Goal: Task Accomplishment & Management: Use online tool/utility

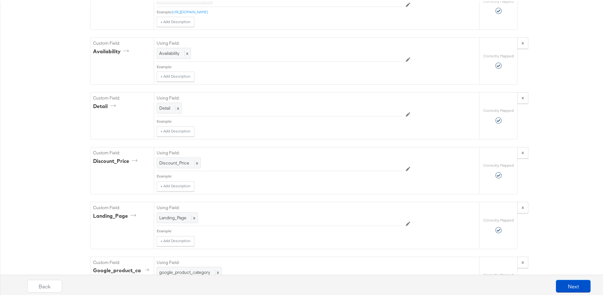
scroll to position [476, 0]
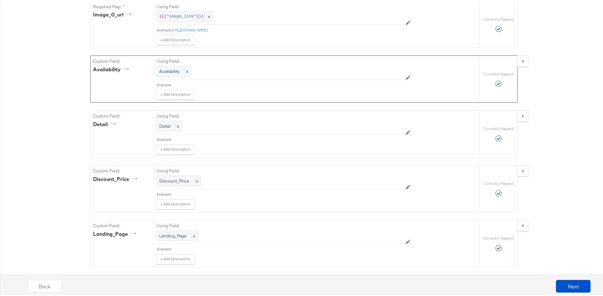
click at [185, 73] on span "x" at bounding box center [187, 70] width 4 height 6
click at [386, 74] on div at bounding box center [388, 71] width 24 height 10
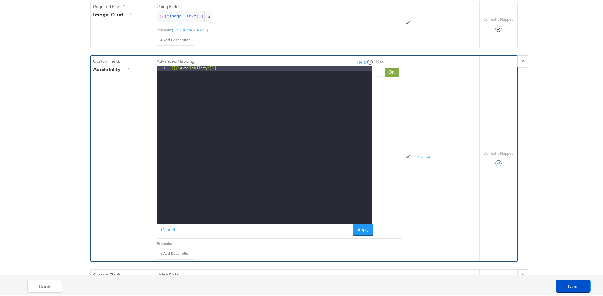
click at [278, 75] on div "{{{ "Availability" }}}" at bounding box center [271, 149] width 202 height 169
click at [376, 75] on div at bounding box center [380, 71] width 9 height 9
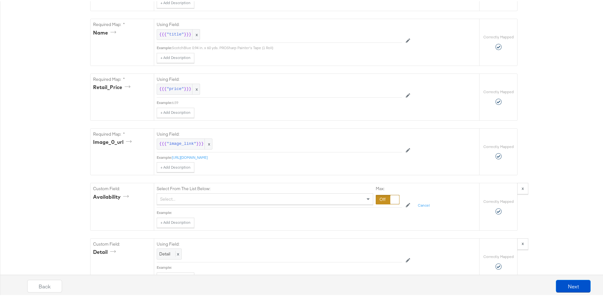
scroll to position [384, 0]
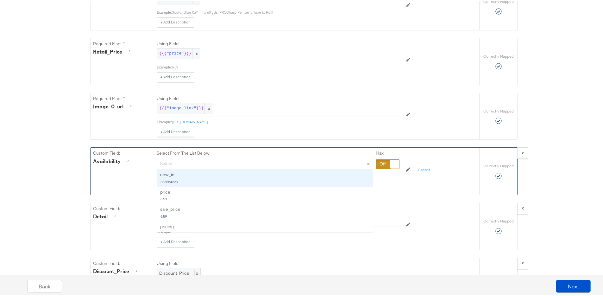
click at [177, 166] on div "Select..." at bounding box center [265, 162] width 216 height 11
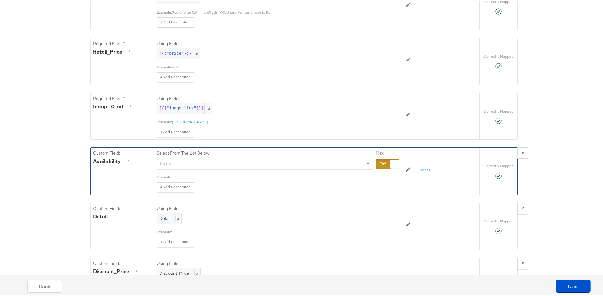
click at [391, 167] on div at bounding box center [395, 162] width 9 height 9
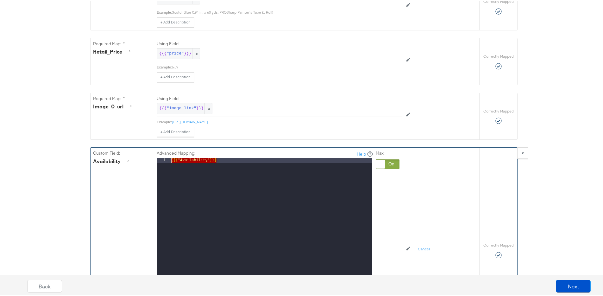
drag, startPoint x: 232, startPoint y: 165, endPoint x: 127, endPoint y: 159, distance: 105.3
click at [127, 159] on div "Custom Field: Availability Advanced Mapping: Help 1 {{{ "Availability" }}} XXXX…" at bounding box center [285, 248] width 389 height 205
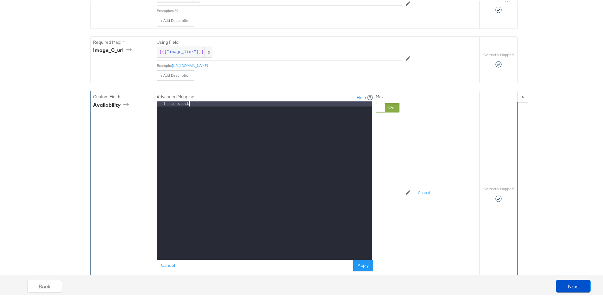
scroll to position [510, 0]
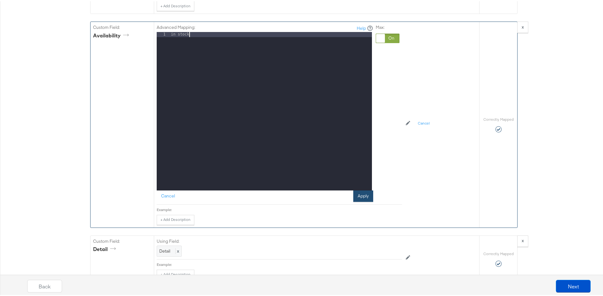
click at [362, 196] on button "Apply" at bounding box center [363, 194] width 20 height 11
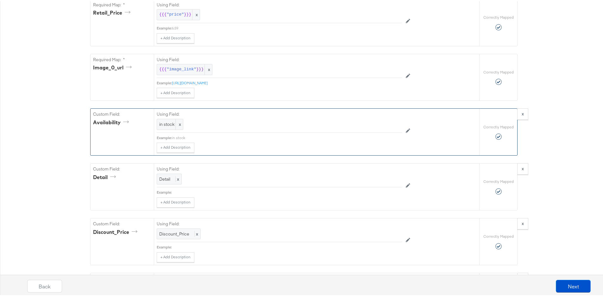
scroll to position [427, 0]
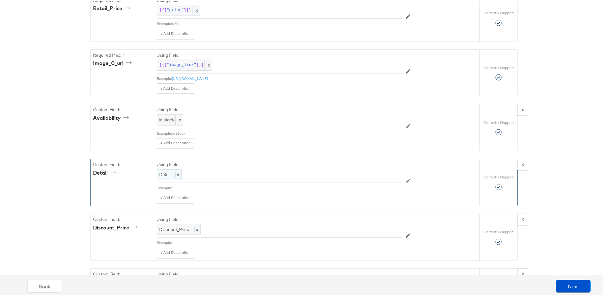
click at [167, 176] on span "Detail" at bounding box center [164, 173] width 11 height 6
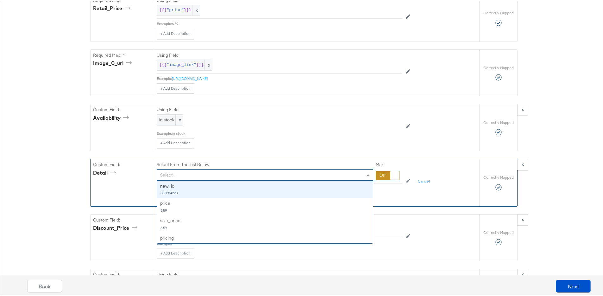
click at [174, 178] on div "Select..." at bounding box center [265, 173] width 216 height 11
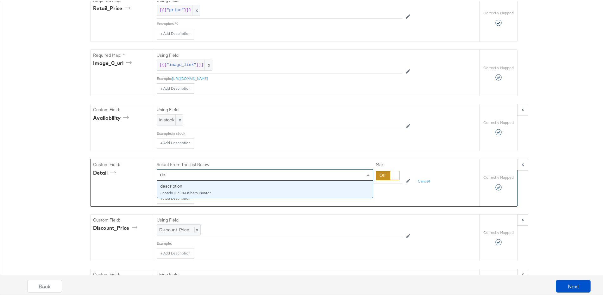
type input "des"
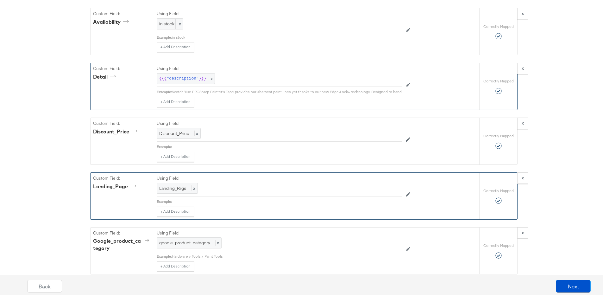
scroll to position [532, 0]
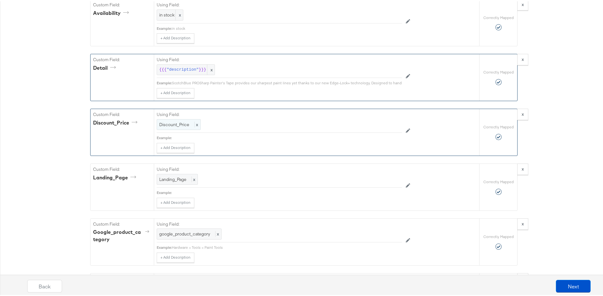
click at [178, 126] on span "Discount_Price" at bounding box center [174, 123] width 30 height 6
click at [182, 129] on div "Select..." at bounding box center [265, 123] width 216 height 11
click at [84, 159] on div "{"ID":"{{{\"new_id\"}}}","Promotion_Start":"{{{\"promotion_start\"}}}","Promoti…" at bounding box center [304, 197] width 608 height 1297
click at [183, 181] on span "Landing_Page" at bounding box center [172, 178] width 27 height 6
click at [171, 184] on div "Select..." at bounding box center [265, 178] width 216 height 11
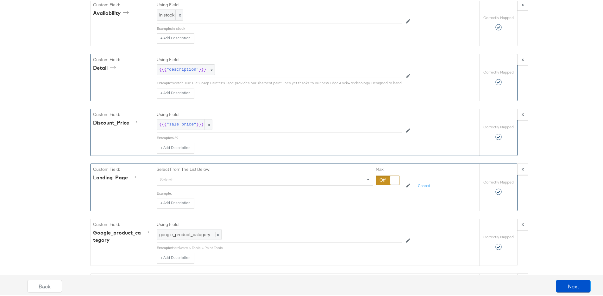
click at [379, 184] on div at bounding box center [388, 179] width 24 height 10
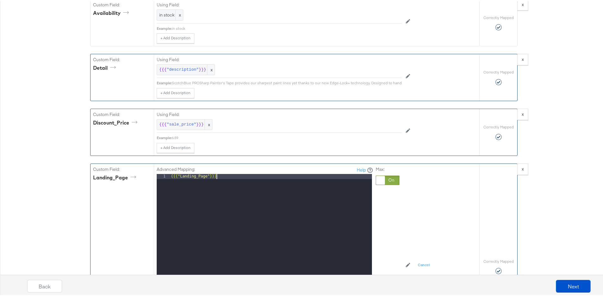
click at [282, 187] on div "{{{ "Landing_Page" }}}" at bounding box center [271, 257] width 202 height 169
drag, startPoint x: 282, startPoint y: 187, endPoint x: 91, endPoint y: 183, distance: 191.7
click at [91, 183] on div "Custom Field: Landing_Page Advanced Mapping: Help 1 {{{ "Landing_Page" }}} XXXX…" at bounding box center [285, 264] width 389 height 205
drag, startPoint x: 405, startPoint y: 203, endPoint x: 399, endPoint y: 203, distance: 6.7
click at [402, 203] on div "Advanced Mapping: Help 1 XXXXXXXXXXXXXXXXXXXXXXXXXXXXXXXXXXXXXXXXXXXXXXXXXX Can…" at bounding box center [295, 263] width 277 height 203
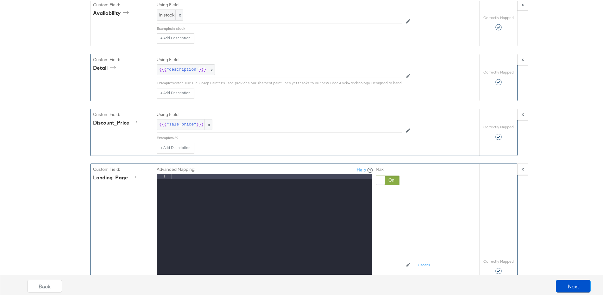
click at [400, 203] on div "Advanced Mapping: Help 1 XXXXXXXXXXXXXXXXXXXXXXXXXXXXXXXXXXXXXXXXXXXXXXXXXX Can…" at bounding box center [295, 263] width 277 height 203
click at [377, 183] on div at bounding box center [380, 179] width 9 height 9
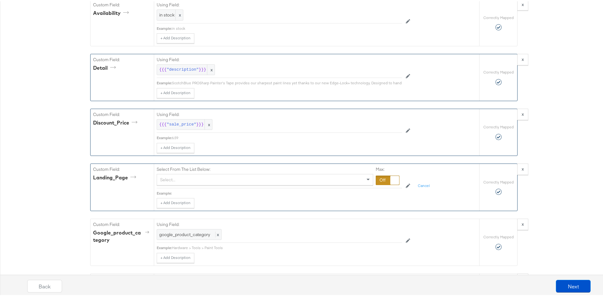
click at [265, 187] on div "Select From The List Below: Select... Max:" at bounding box center [279, 174] width 245 height 24
click at [262, 184] on div "Select..." at bounding box center [265, 178] width 216 height 11
type input "l"
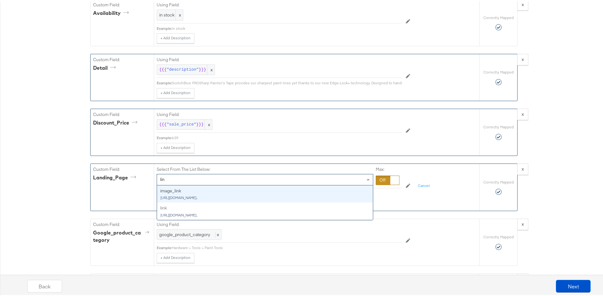
type input "link"
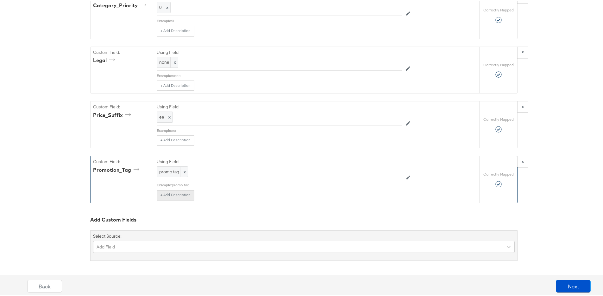
scroll to position [1097, 0]
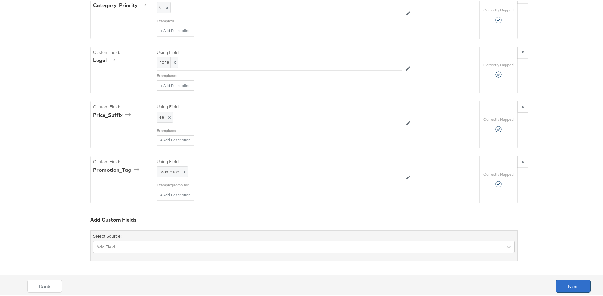
click at [562, 287] on button "Next" at bounding box center [573, 284] width 35 height 13
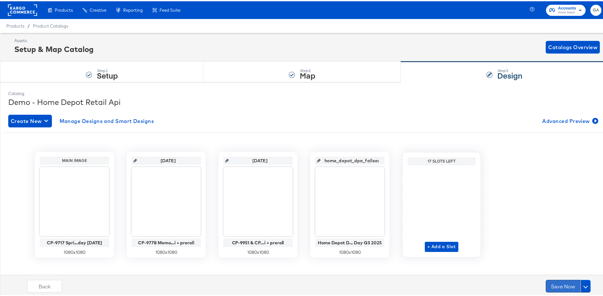
click at [562, 281] on button "Save Now" at bounding box center [563, 284] width 35 height 13
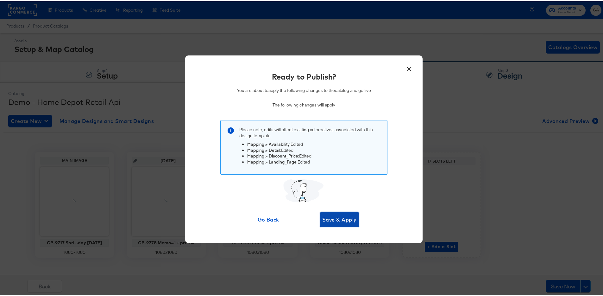
click at [344, 214] on span "Save & Apply" at bounding box center [339, 218] width 35 height 9
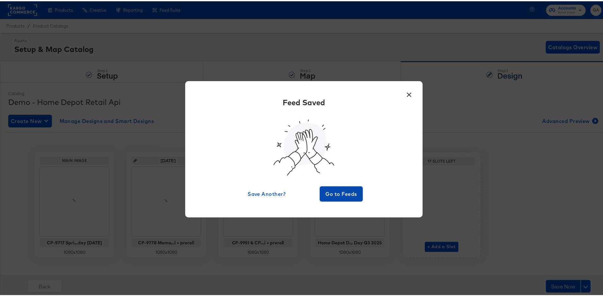
click at [345, 193] on span "Go to Feeds" at bounding box center [341, 192] width 38 height 9
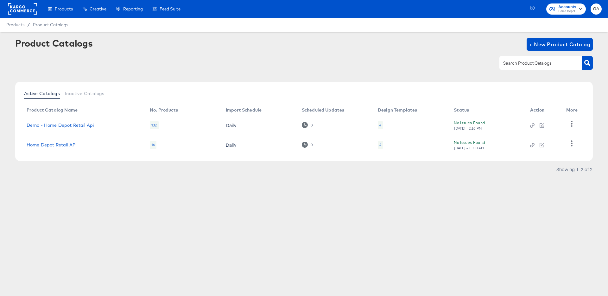
click at [16, 10] on rect at bounding box center [22, 8] width 29 height 11
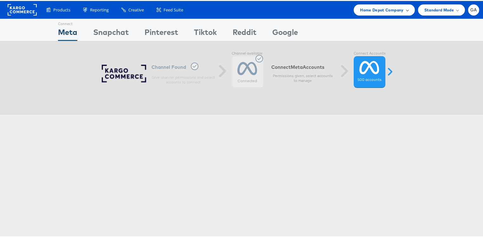
click at [397, 8] on span "Home Depot Company" at bounding box center [381, 9] width 43 height 7
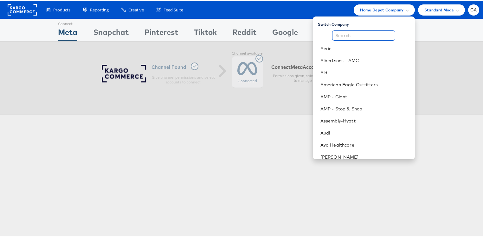
click at [359, 33] on input "text" at bounding box center [363, 34] width 63 height 10
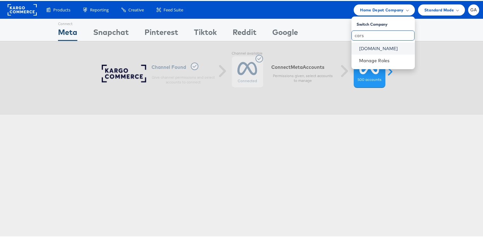
type input "cars"
click at [364, 49] on link "Cars.com" at bounding box center [384, 47] width 51 height 6
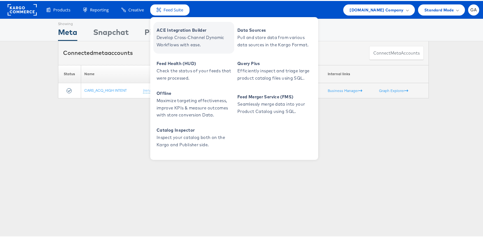
click at [180, 33] on span "Develop Cross-Channel Dynamic Workflows with ease." at bounding box center [194, 40] width 76 height 15
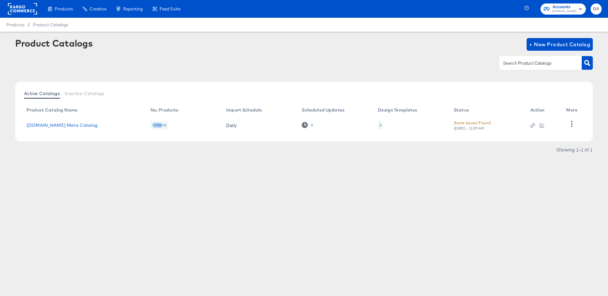
drag, startPoint x: 153, startPoint y: 124, endPoint x: 163, endPoint y: 125, distance: 10.1
click at [160, 125] on div "1315800" at bounding box center [159, 125] width 18 height 8
click at [164, 125] on div "1315800" at bounding box center [159, 125] width 18 height 8
click at [466, 123] on div "Some Issues Found" at bounding box center [472, 122] width 37 height 7
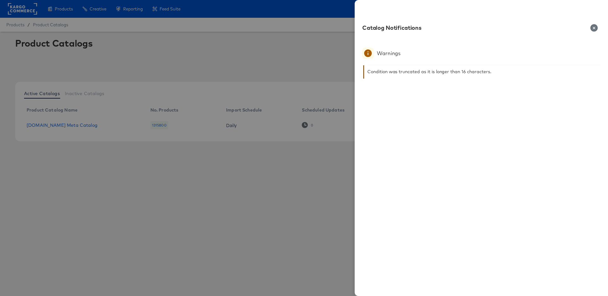
click at [592, 29] on icon "button" at bounding box center [593, 27] width 7 height 7
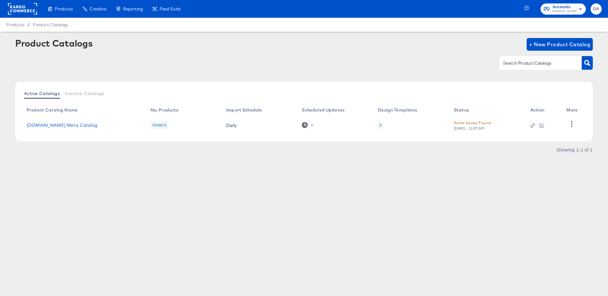
click at [484, 123] on div "Some Issues Found" at bounding box center [472, 122] width 37 height 7
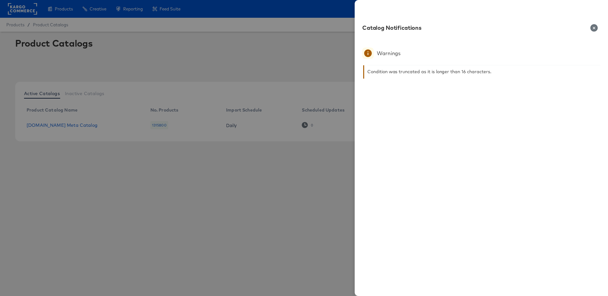
click at [597, 27] on icon "button" at bounding box center [593, 27] width 7 height 7
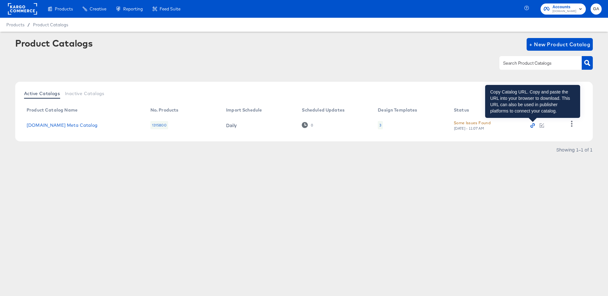
click at [532, 126] on icon "button" at bounding box center [533, 125] width 4 height 4
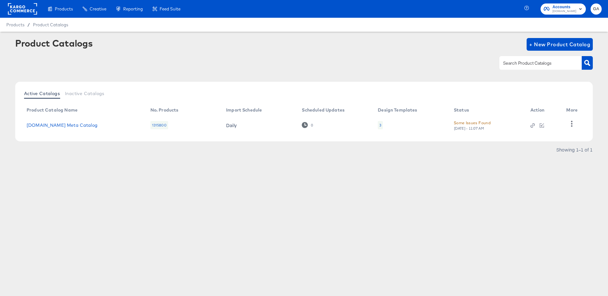
click at [25, 7] on rect at bounding box center [22, 8] width 29 height 11
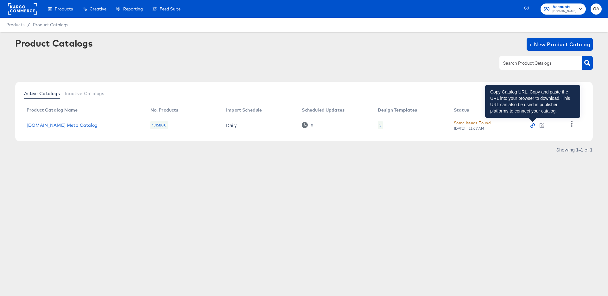
drag, startPoint x: 534, startPoint y: 124, endPoint x: 572, endPoint y: 142, distance: 42.2
click at [534, 125] on icon "button" at bounding box center [533, 125] width 4 height 4
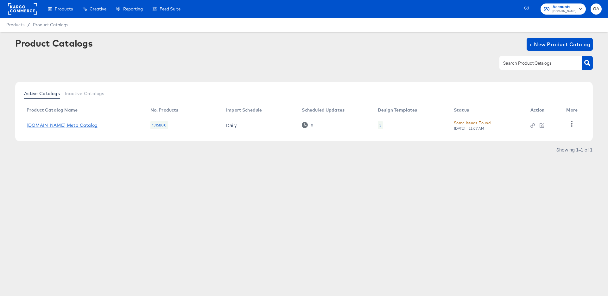
click at [58, 125] on link "Cars.com Meta Catalog" at bounding box center [62, 125] width 71 height 5
click at [571, 123] on icon "button" at bounding box center [572, 124] width 6 height 6
click at [558, 123] on div "HUD Checks (Internal)" at bounding box center [545, 123] width 63 height 10
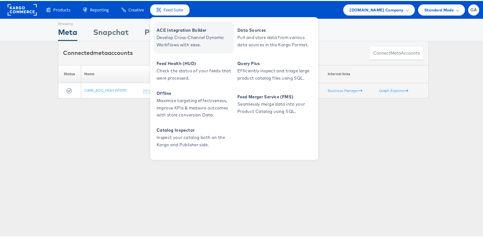
click at [170, 38] on span "Develop Cross-Channel Dynamic Workflows with ease." at bounding box center [194, 40] width 76 height 15
